Goal: Find specific page/section: Find specific page/section

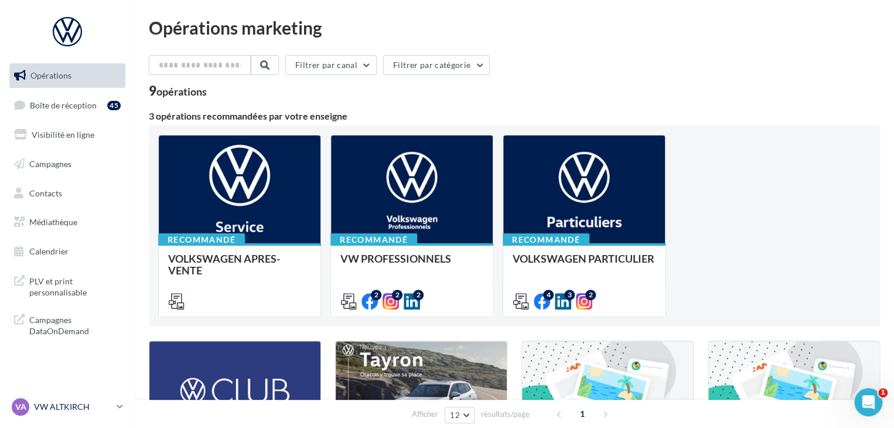
click at [116, 406] on link "VA VW ALTKIRCH vw-alt-rob" at bounding box center [67, 406] width 116 height 22
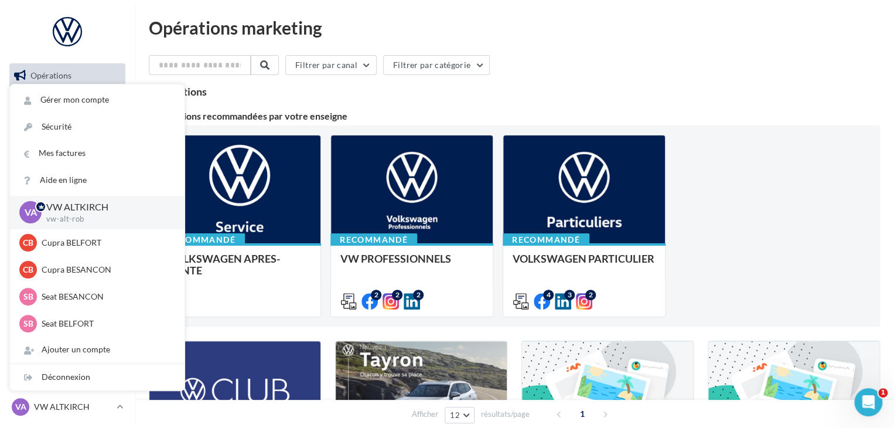
click at [808, 136] on div "Recommandé VOLKSWAGEN APRES-VENTE Accéder à l'ensemble des fichiers utiles via …" at bounding box center [514, 226] width 712 height 182
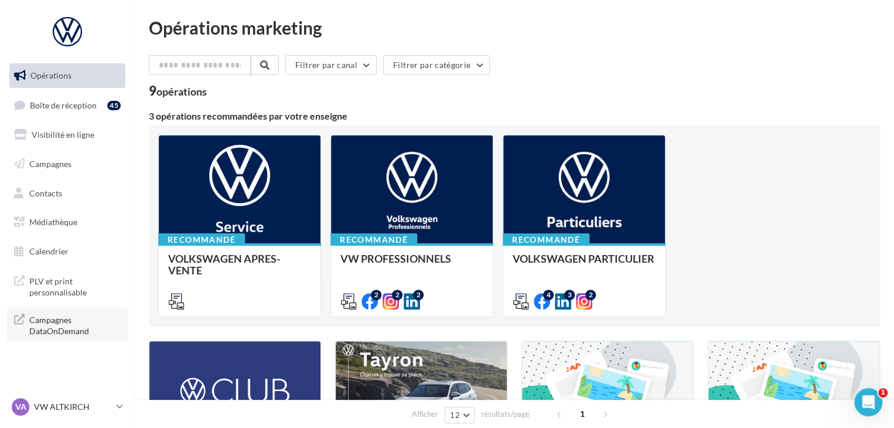
click at [66, 320] on span "Campagnes DataOnDemand" at bounding box center [74, 324] width 91 height 25
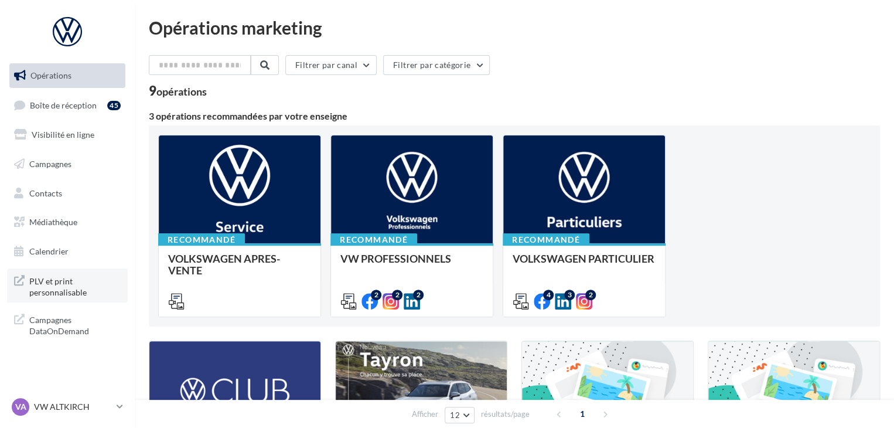
click at [56, 286] on span "PLV et print personnalisable" at bounding box center [74, 285] width 91 height 25
click at [124, 402] on link "VA VW ALTKIRCH vw-alt-rob" at bounding box center [67, 406] width 116 height 22
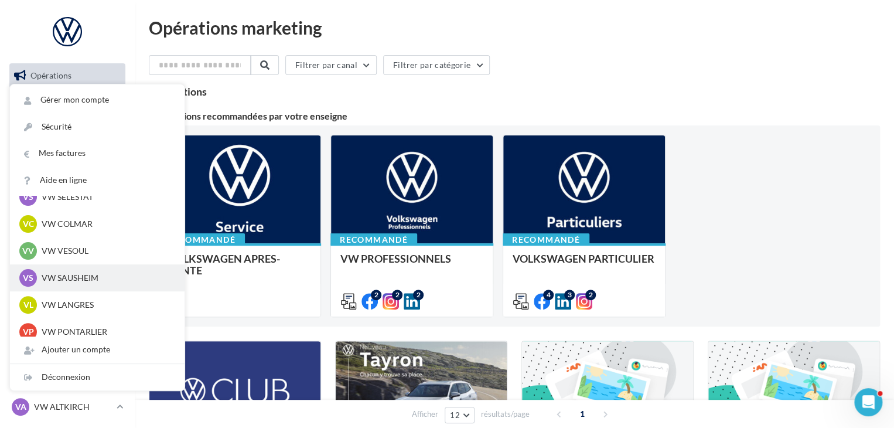
scroll to position [293, 0]
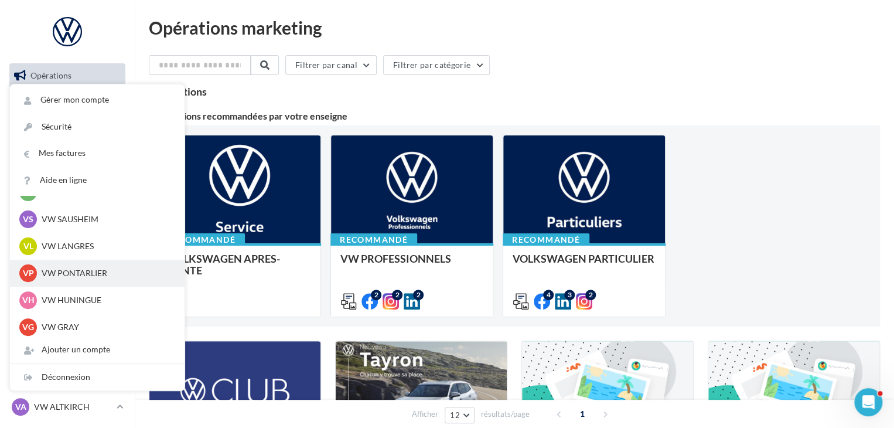
click at [93, 278] on p "VW PONTARLIER" at bounding box center [106, 273] width 129 height 12
